Goal: Navigation & Orientation: Find specific page/section

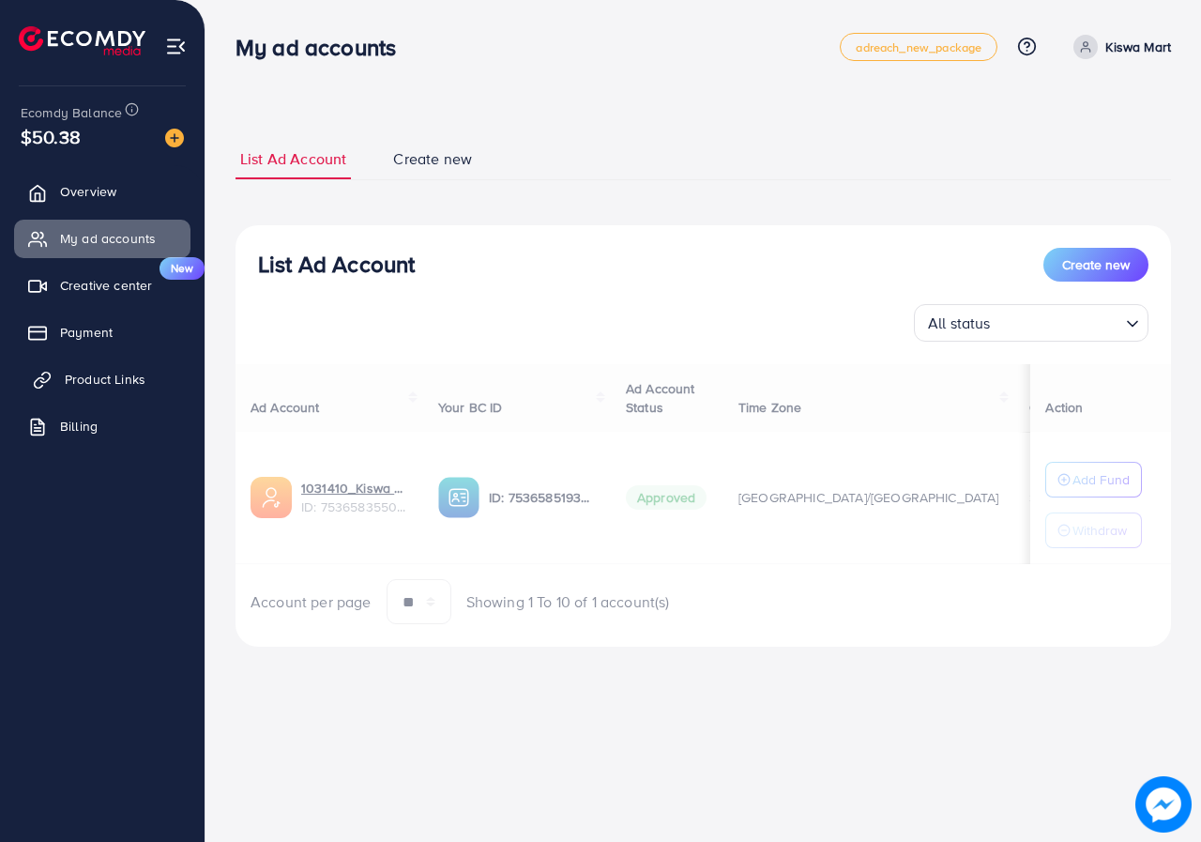
click at [148, 374] on link "Product Links" at bounding box center [102, 379] width 176 height 38
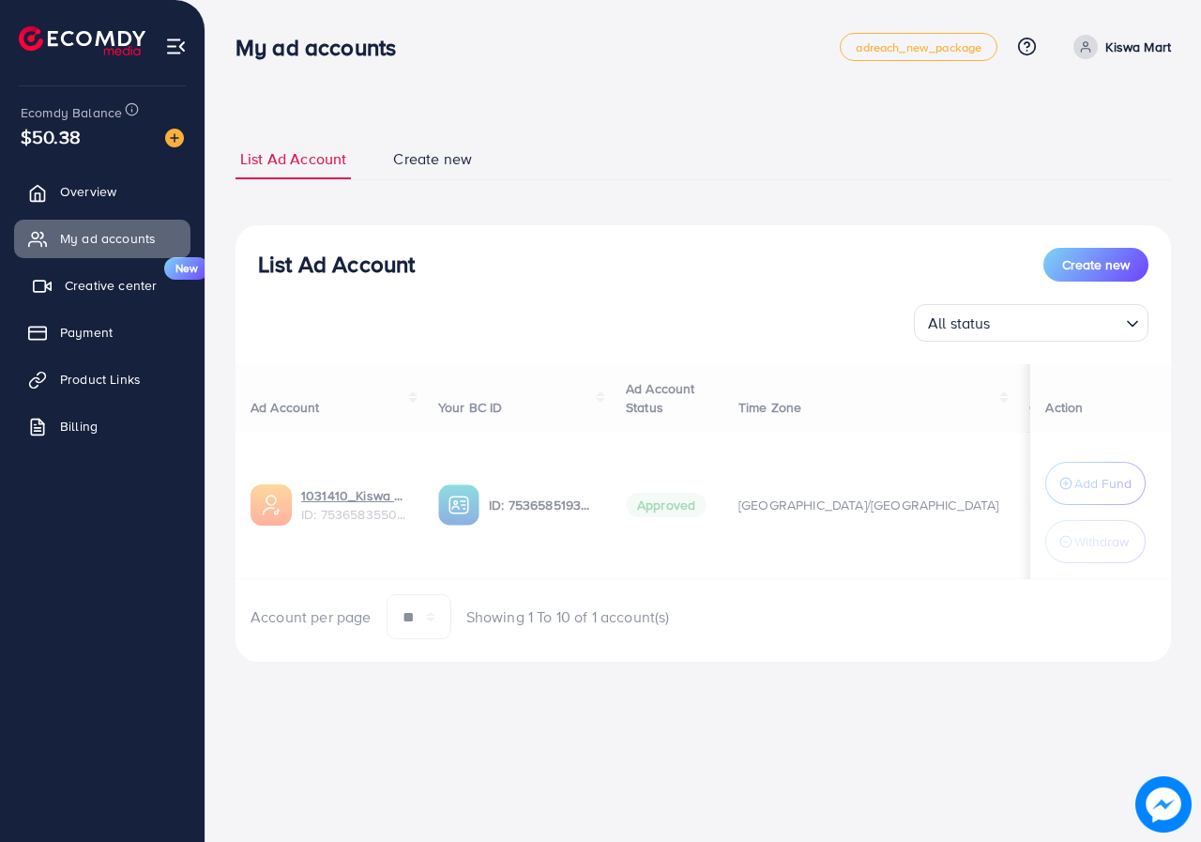
click at [140, 284] on span "Creative center" at bounding box center [111, 285] width 92 height 19
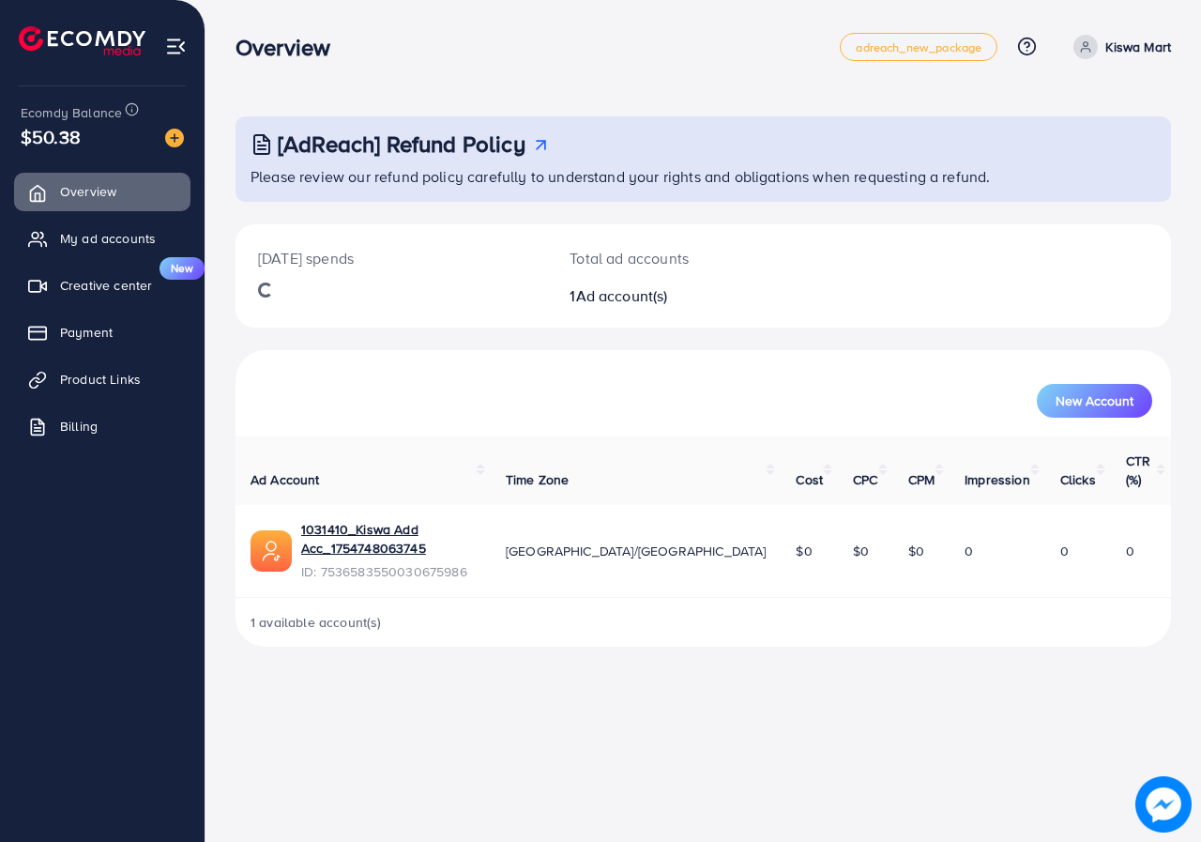
click at [683, 91] on div "[AdReach] Refund Policy Please review our refund policy carefully to understand…" at bounding box center [704, 338] width 996 height 677
